Goal: Navigation & Orientation: Find specific page/section

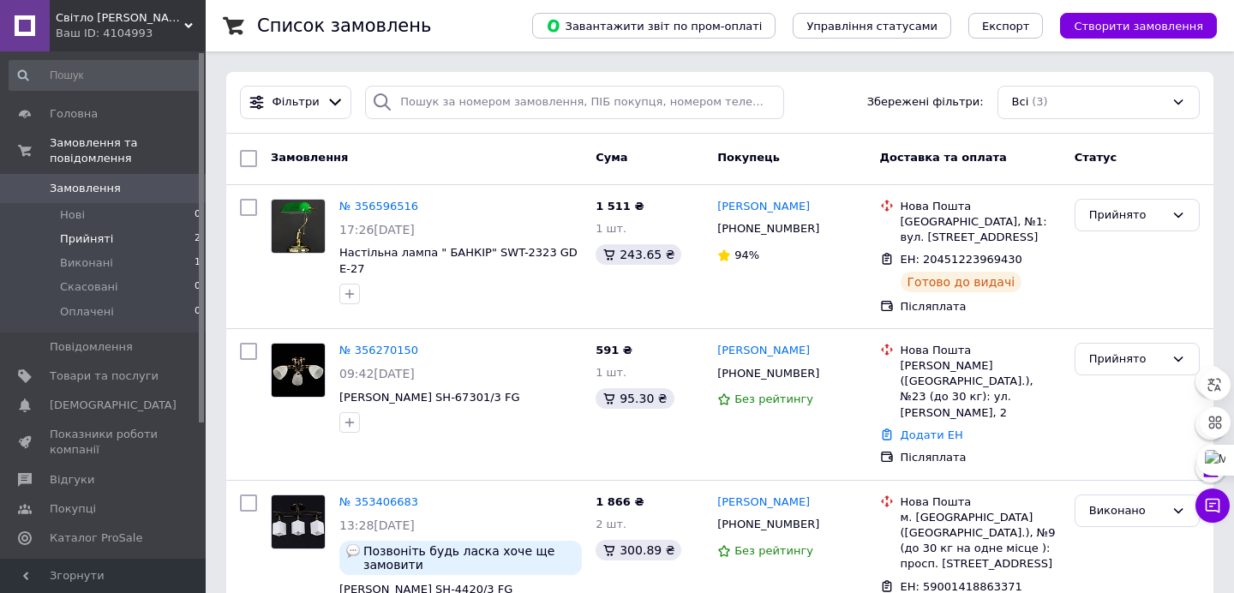
click at [85, 239] on span "Прийняті" at bounding box center [86, 238] width 53 height 15
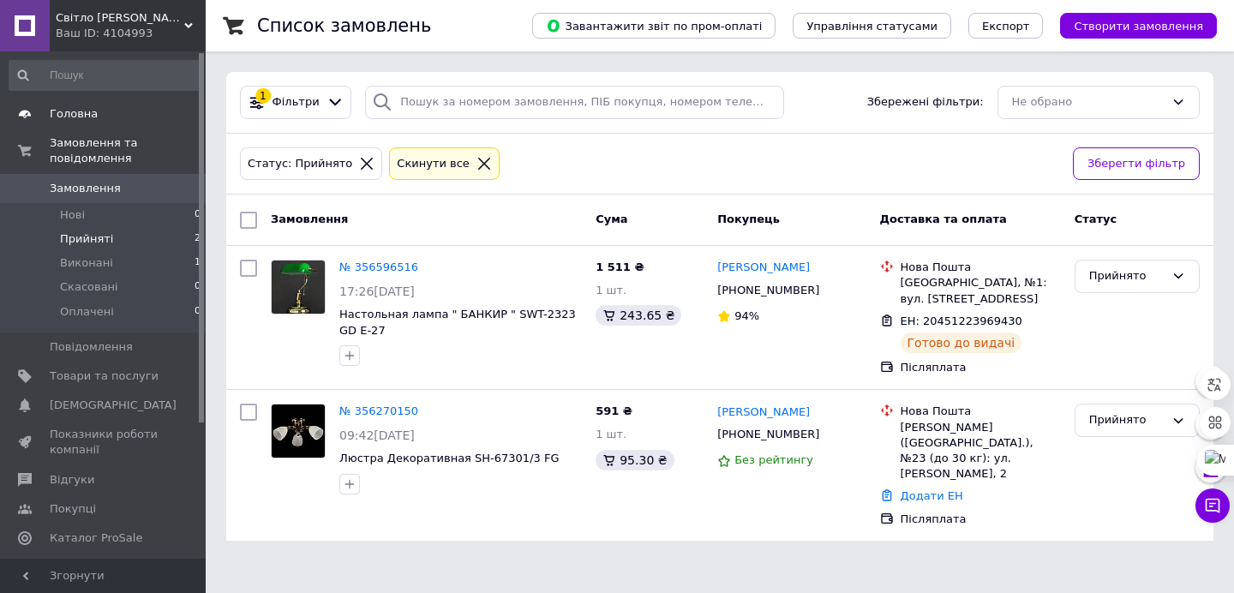
click at [63, 116] on span "Головна" at bounding box center [74, 113] width 48 height 15
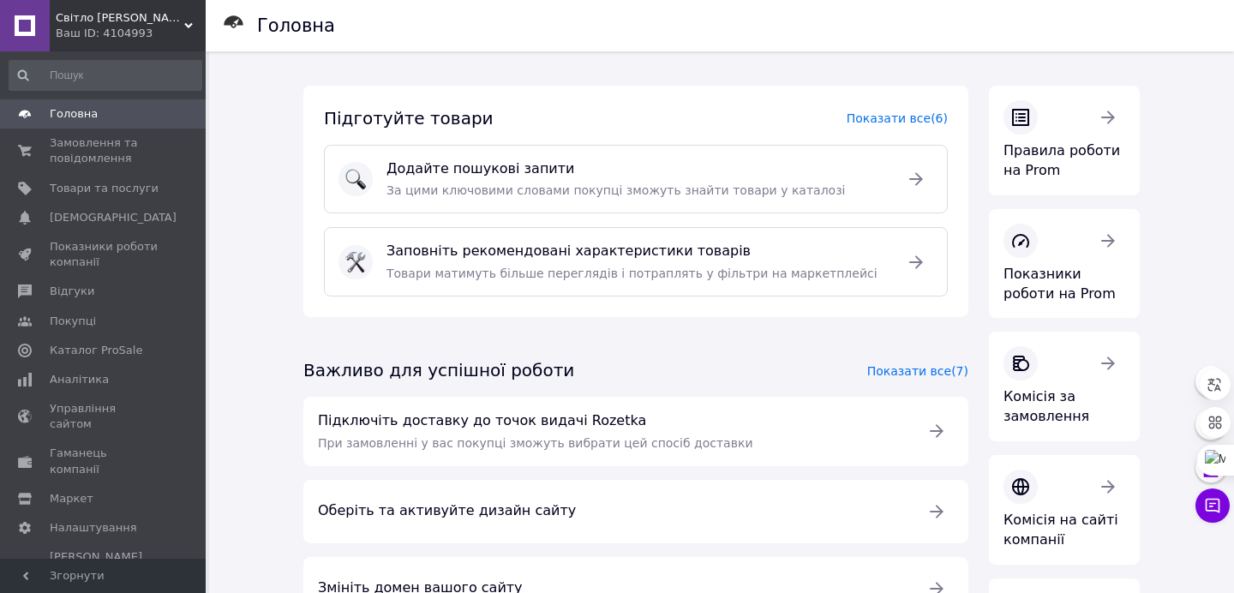
click at [71, 115] on span "Головна" at bounding box center [74, 113] width 48 height 15
click at [915, 186] on icon at bounding box center [916, 179] width 21 height 21
click at [582, 74] on div "Підготуйте товари Показати все (6) Додайте пошукові запити За цими ключовими сл…" at bounding box center [722, 506] width 878 height 911
